Goal: Navigation & Orientation: Go to known website

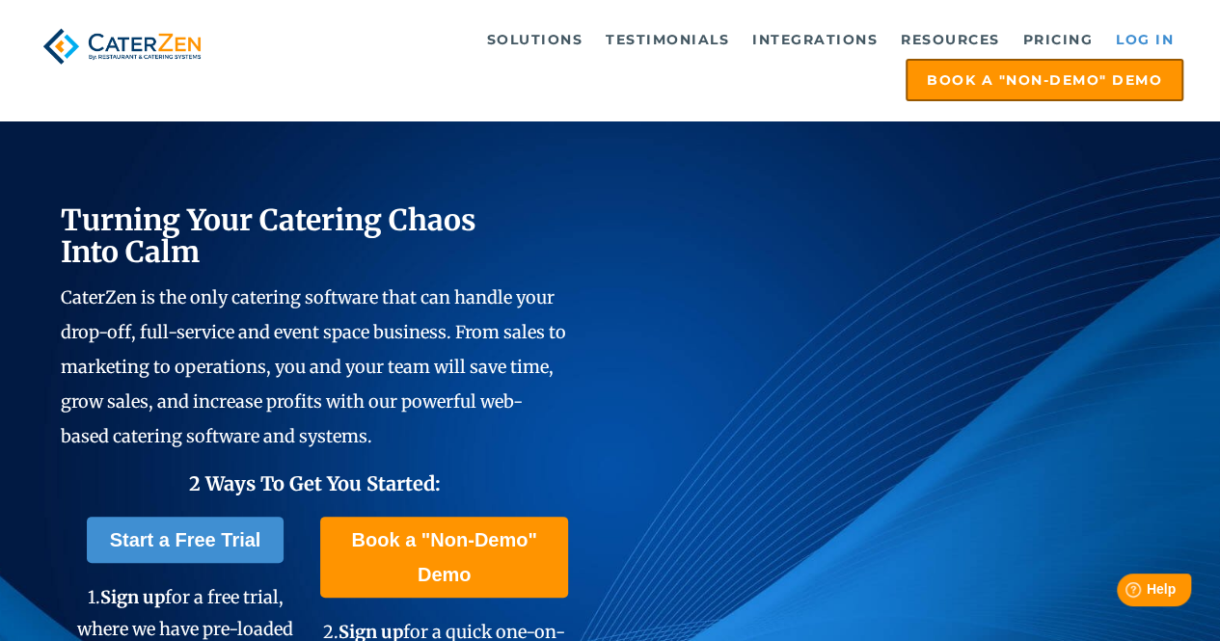
click at [1153, 39] on link "Log in" at bounding box center [1144, 39] width 77 height 39
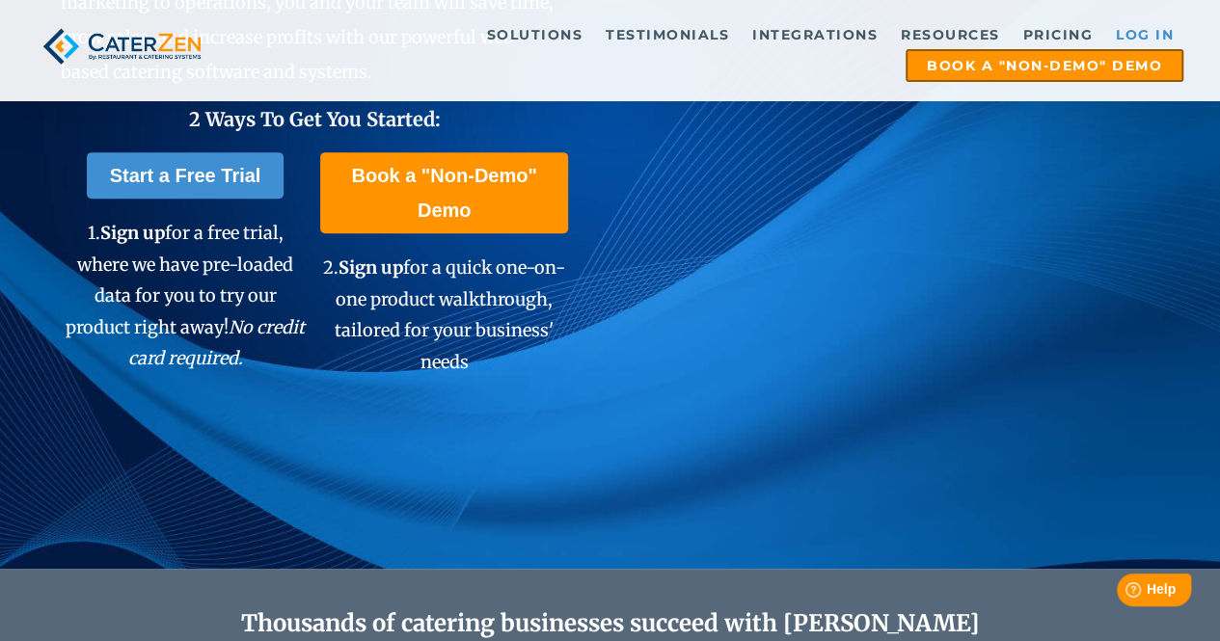
click at [1151, 27] on link "Log in" at bounding box center [1144, 34] width 77 height 29
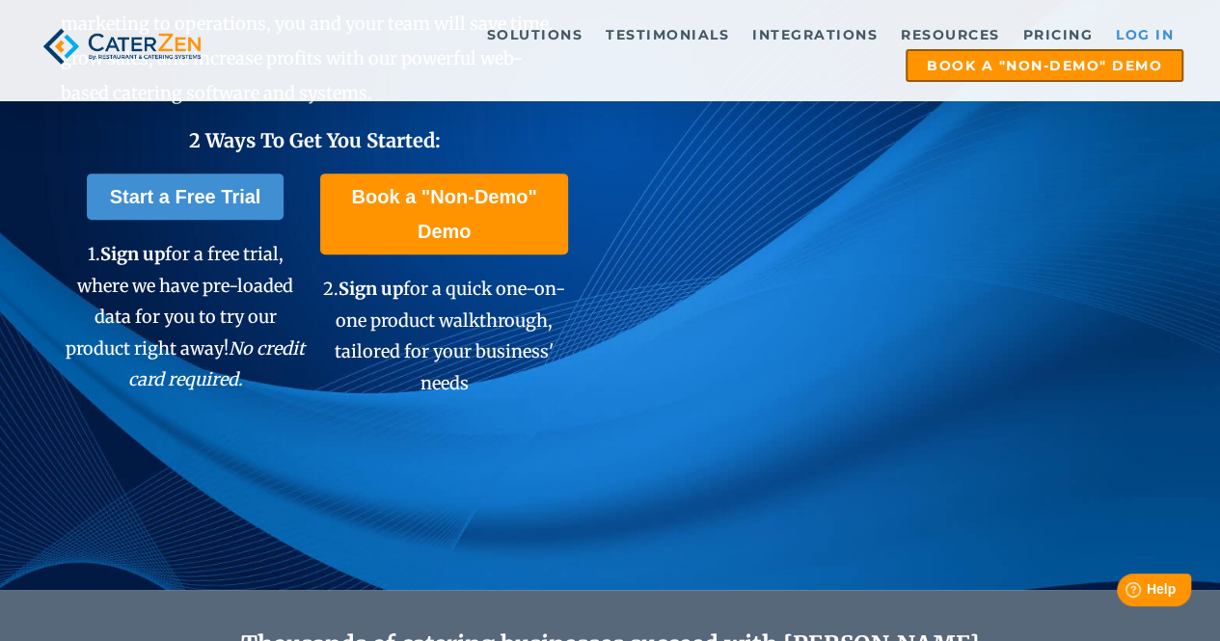
click at [1136, 29] on link "Log in" at bounding box center [1144, 34] width 77 height 29
